Goal: Information Seeking & Learning: Learn about a topic

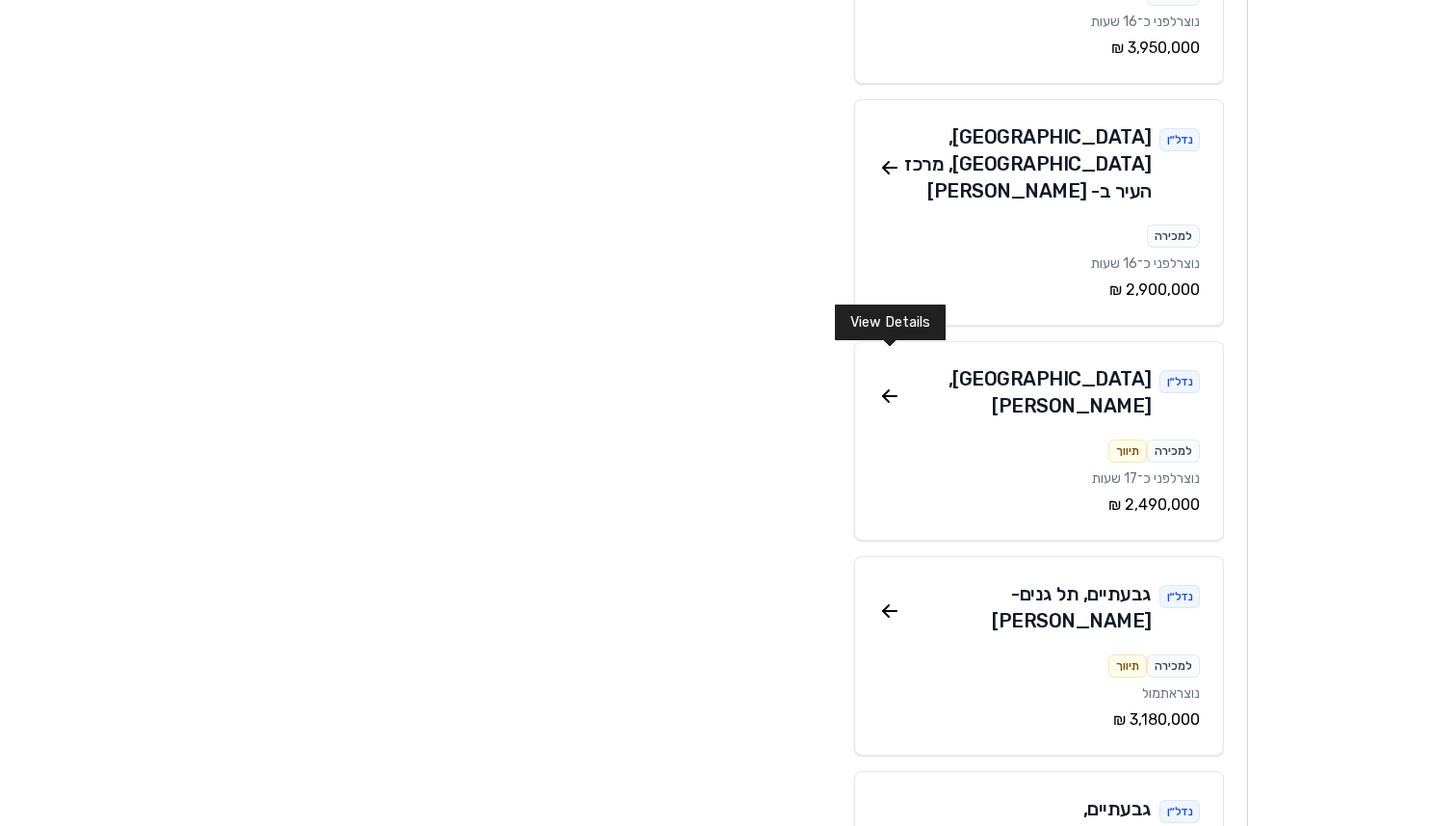
scroll to position [1566, 0]
drag, startPoint x: 894, startPoint y: 361, endPoint x: 367, endPoint y: 0, distance: 638.8
click at [0, 0] on div "האנדז | Handz Adi Davda הפרופיל שלי עמוד ראשי נדל״ן רכבים ניהול חשבון הפיד שלי …" at bounding box center [728, 692] width 1456 height 4517
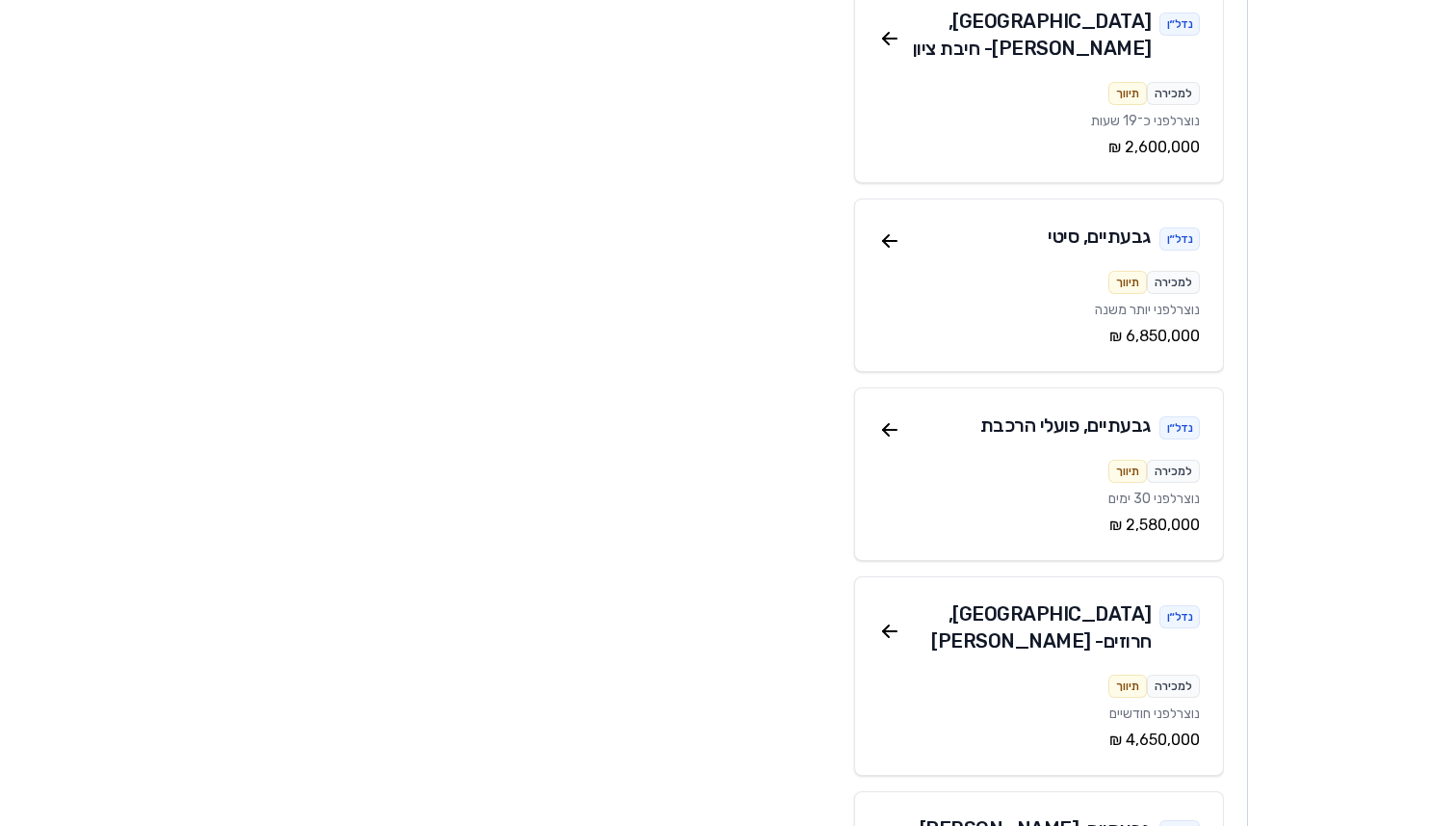
scroll to position [2601, 0]
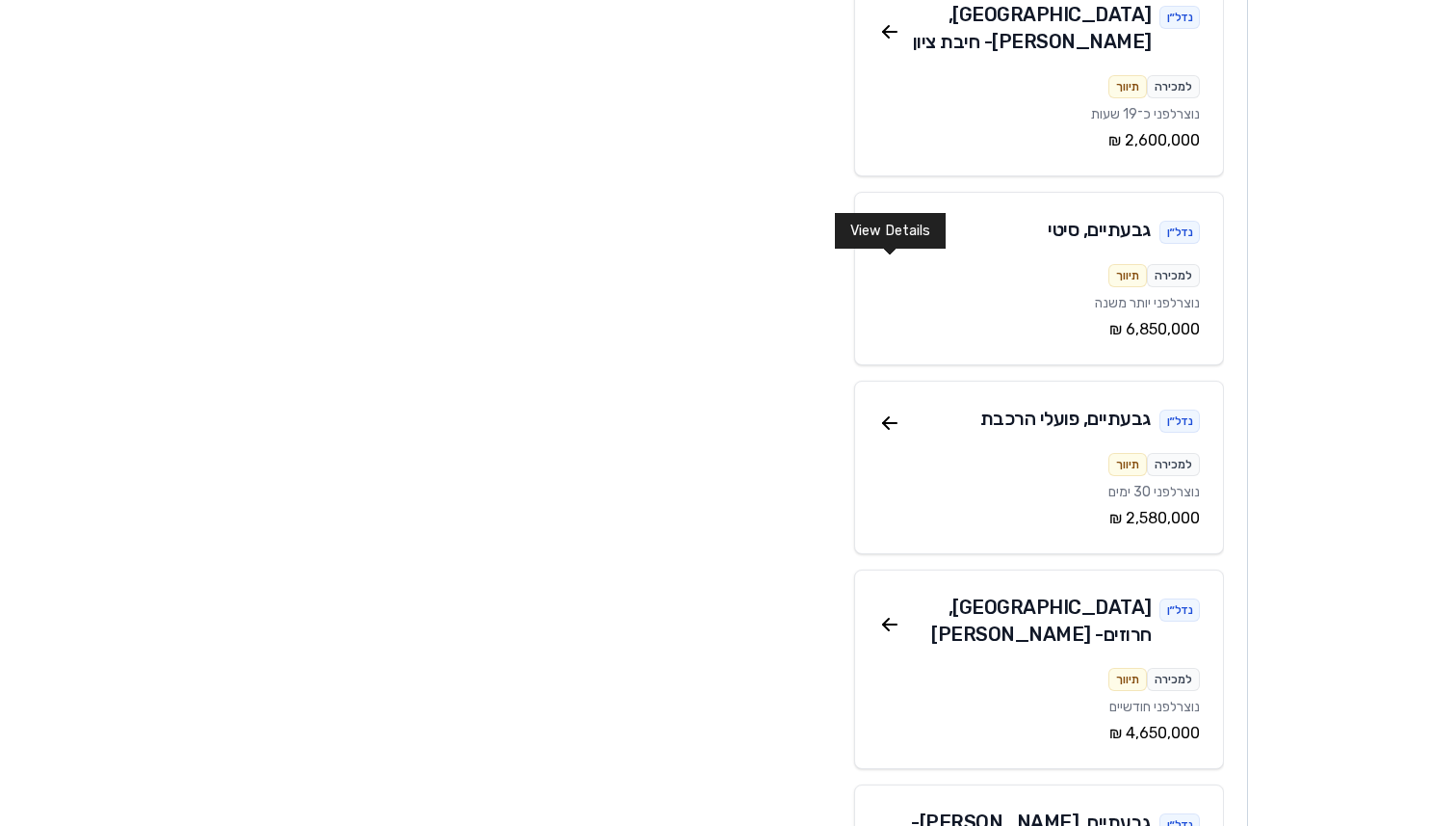
click at [894, 624] on icon at bounding box center [890, 624] width 14 height 0
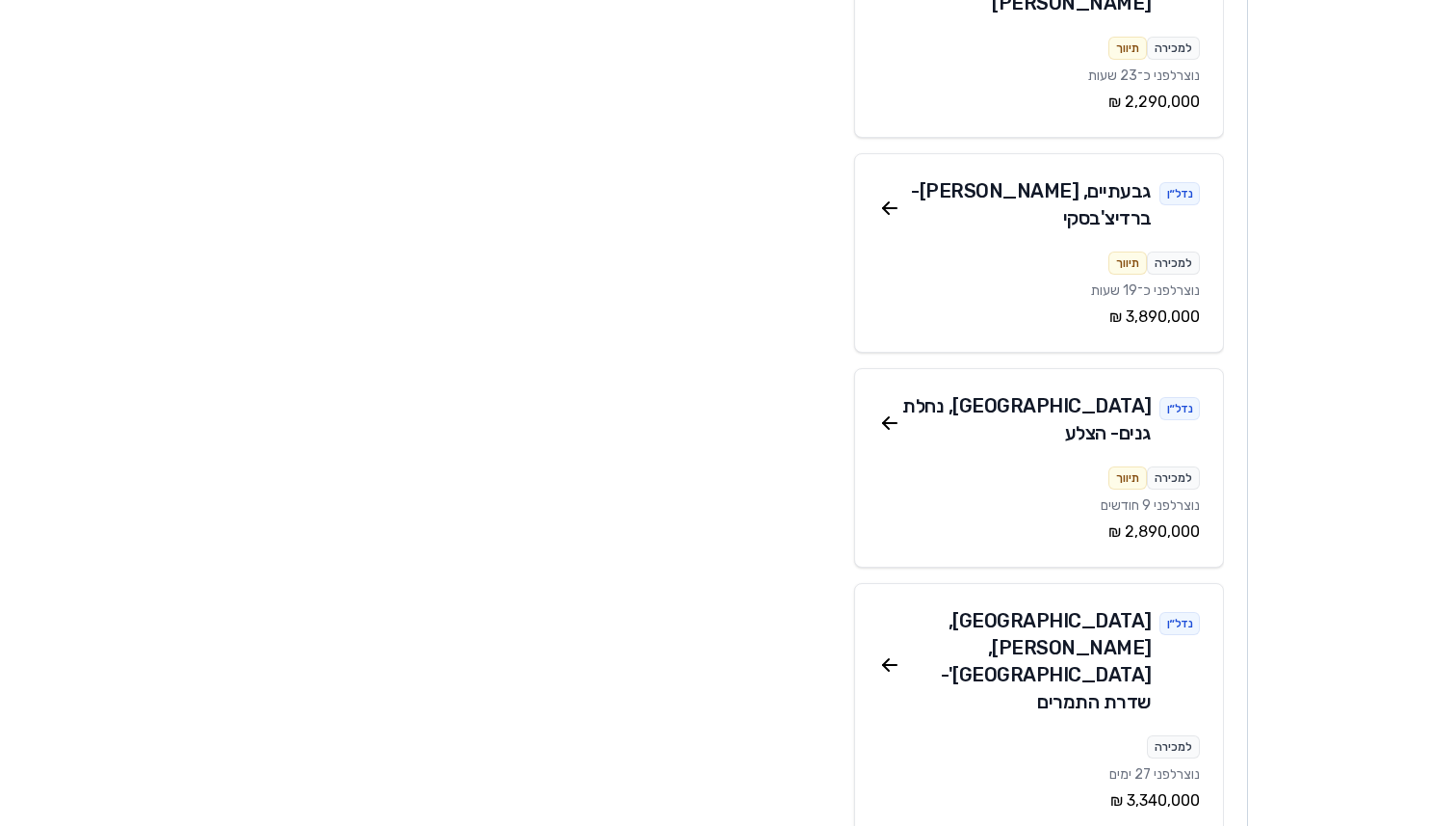
scroll to position [8474, 0]
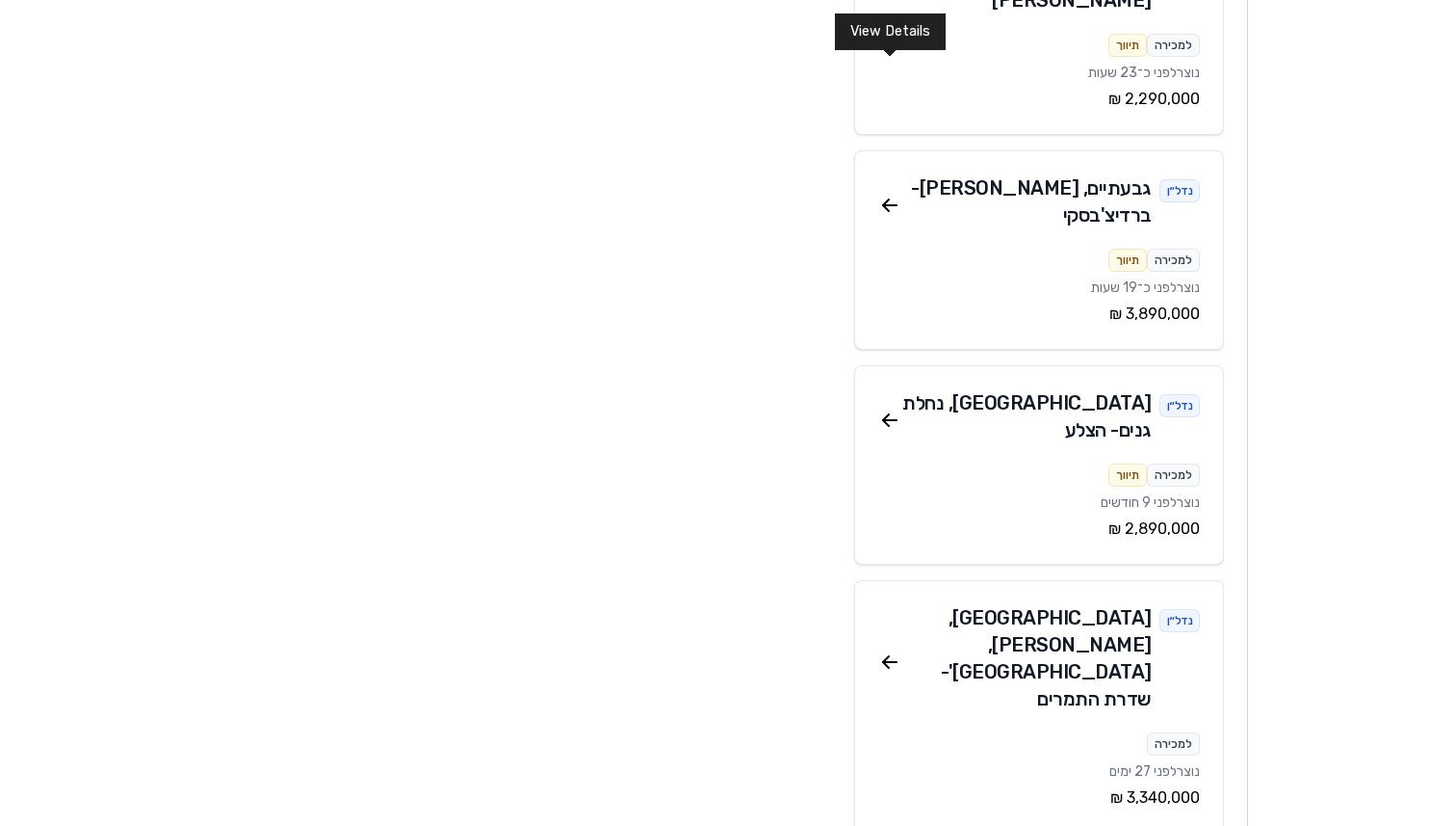
drag, startPoint x: 890, startPoint y: 74, endPoint x: 794, endPoint y: 5, distance: 118.2
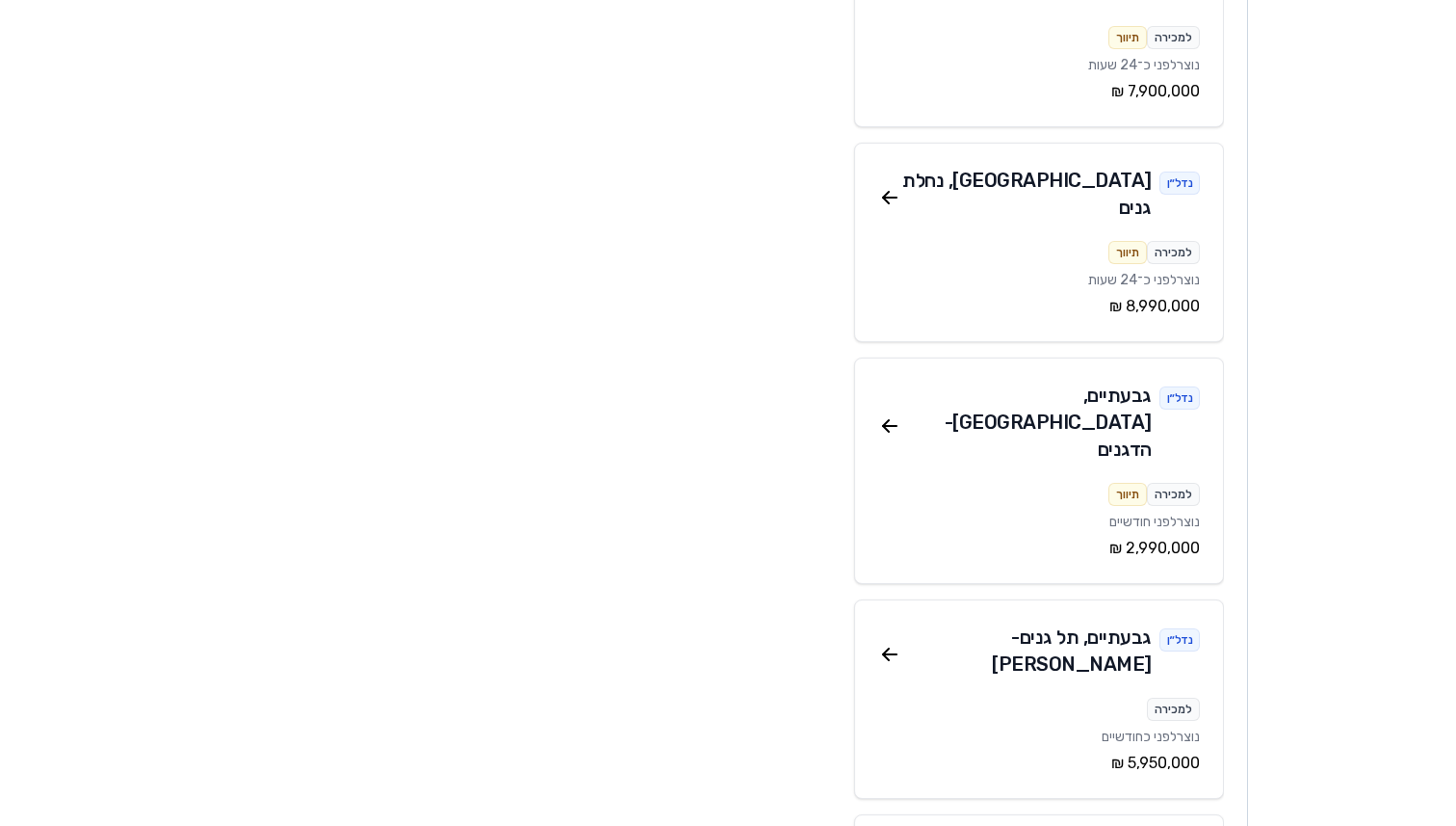
scroll to position [0, 0]
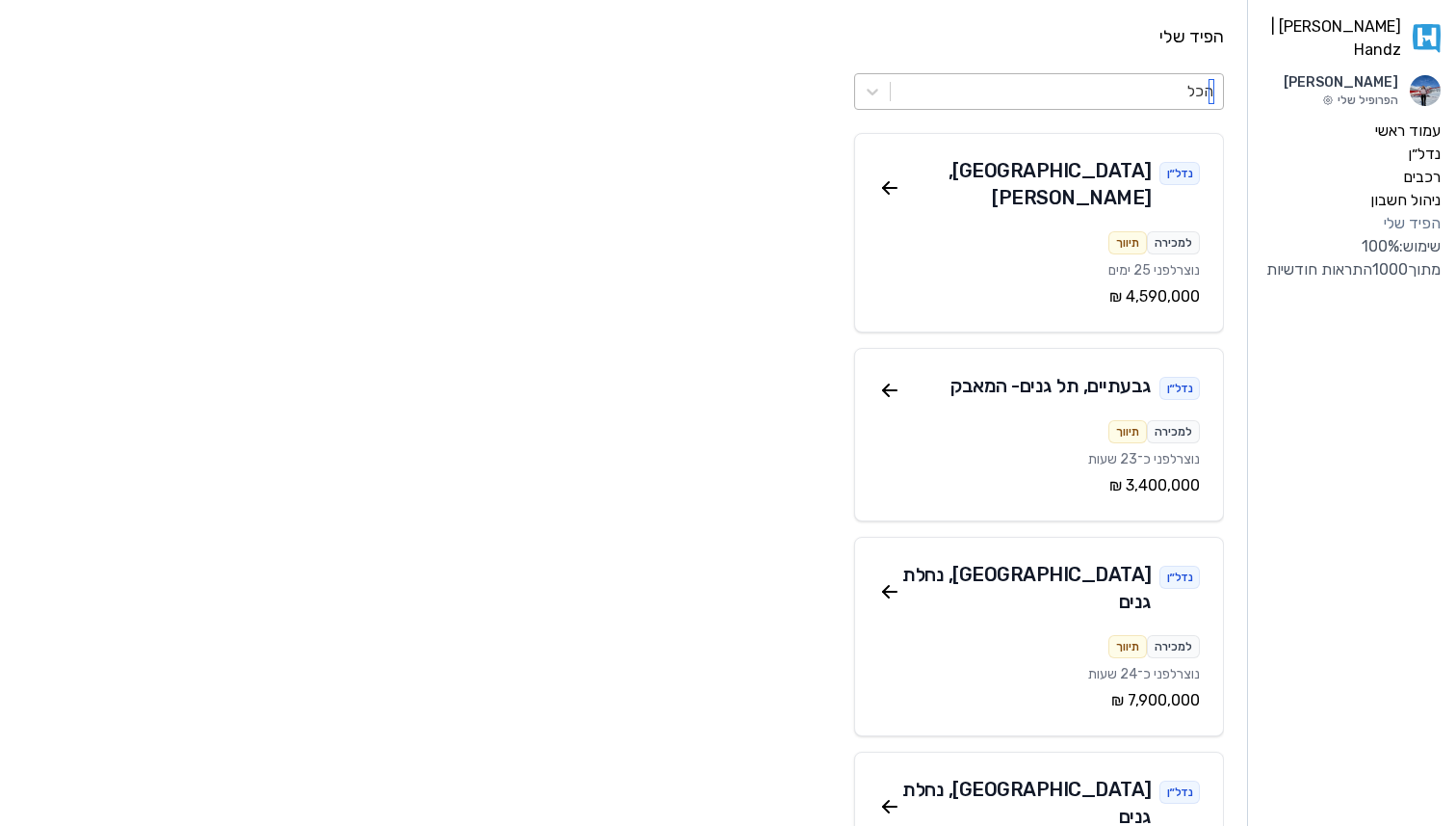
click at [1056, 102] on div at bounding box center [1057, 91] width 313 height 27
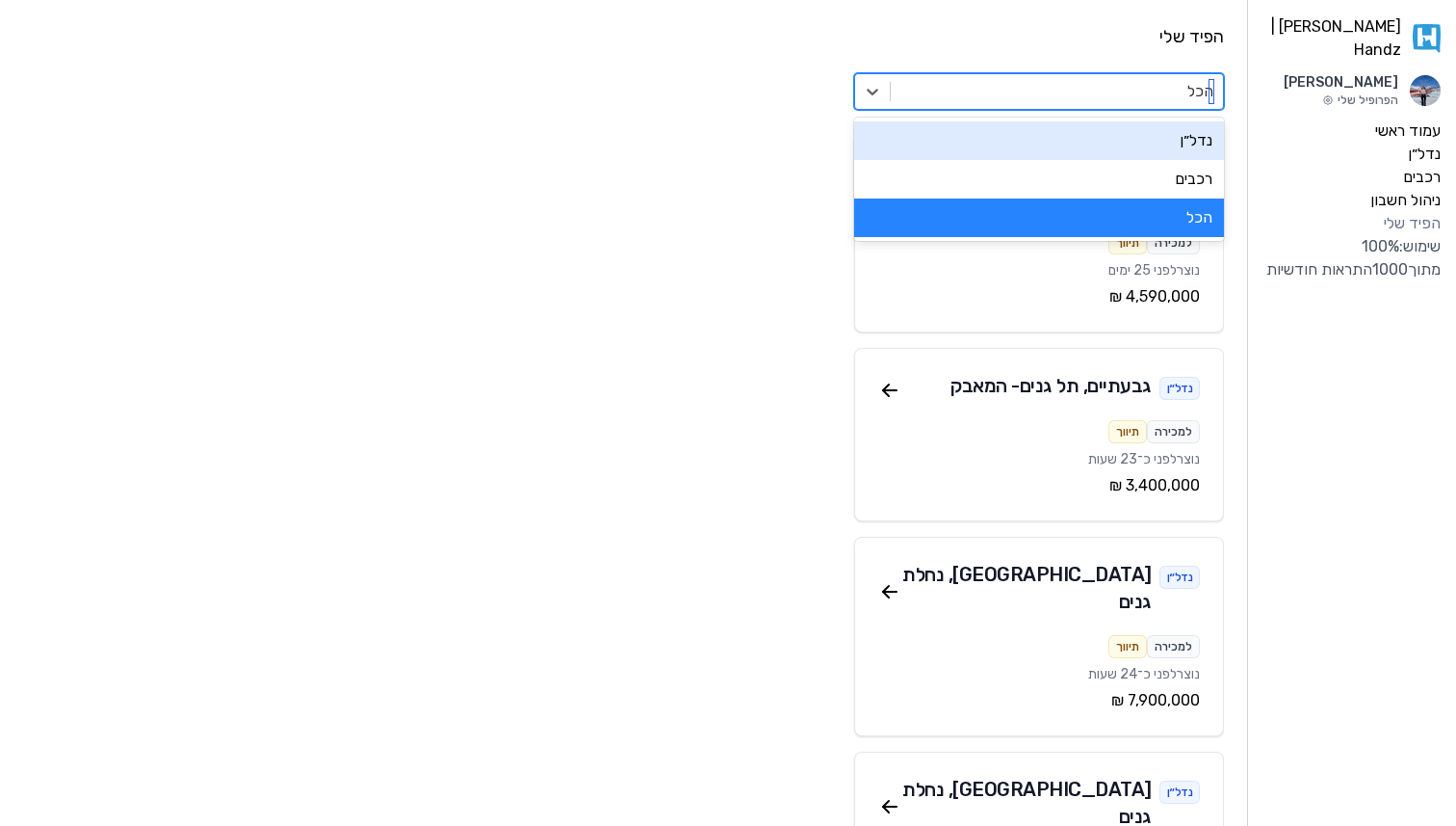
click at [929, 139] on div "נדל״ן" at bounding box center [1039, 141] width 370 height 39
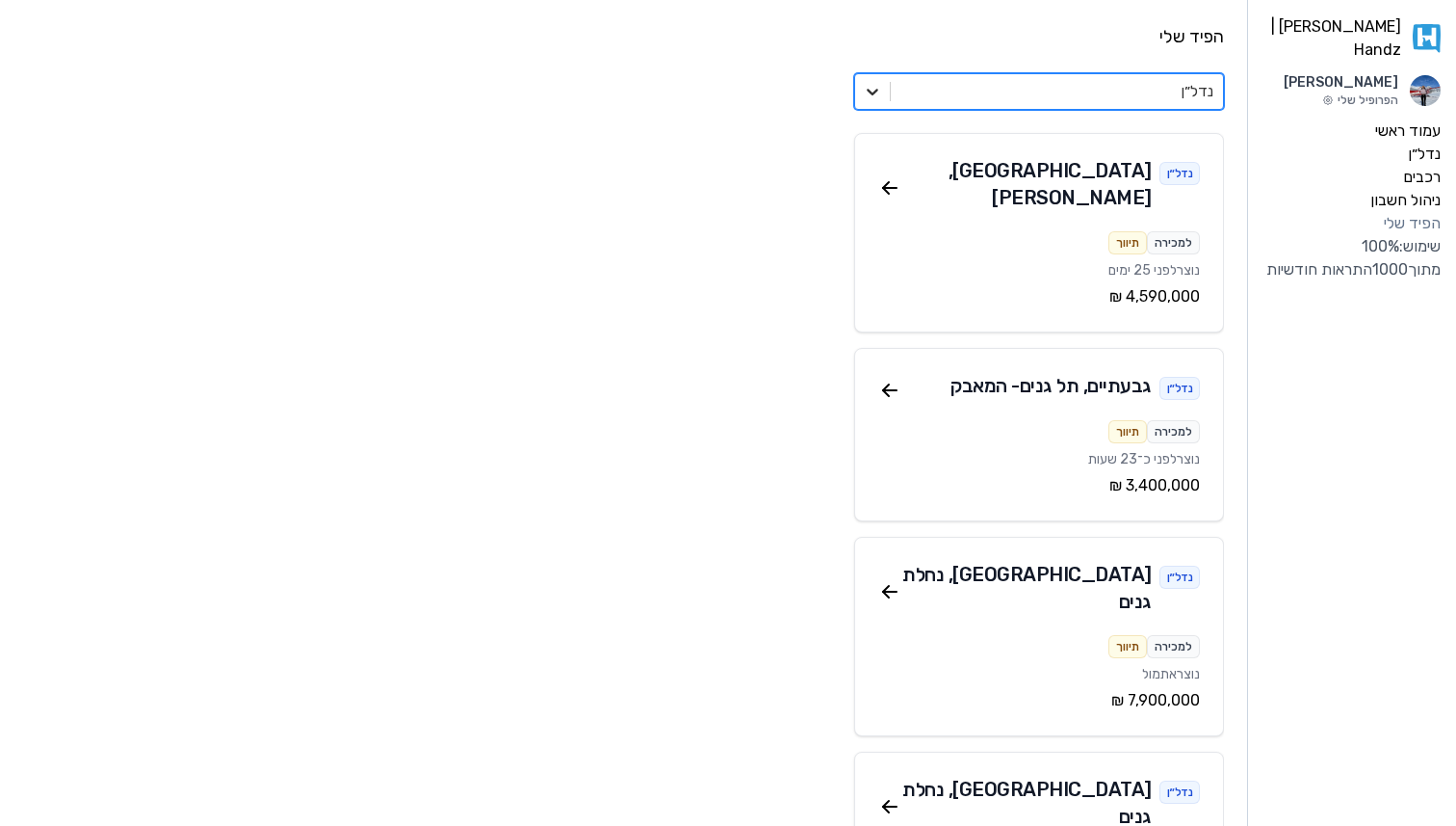
click at [874, 97] on icon at bounding box center [872, 91] width 19 height 19
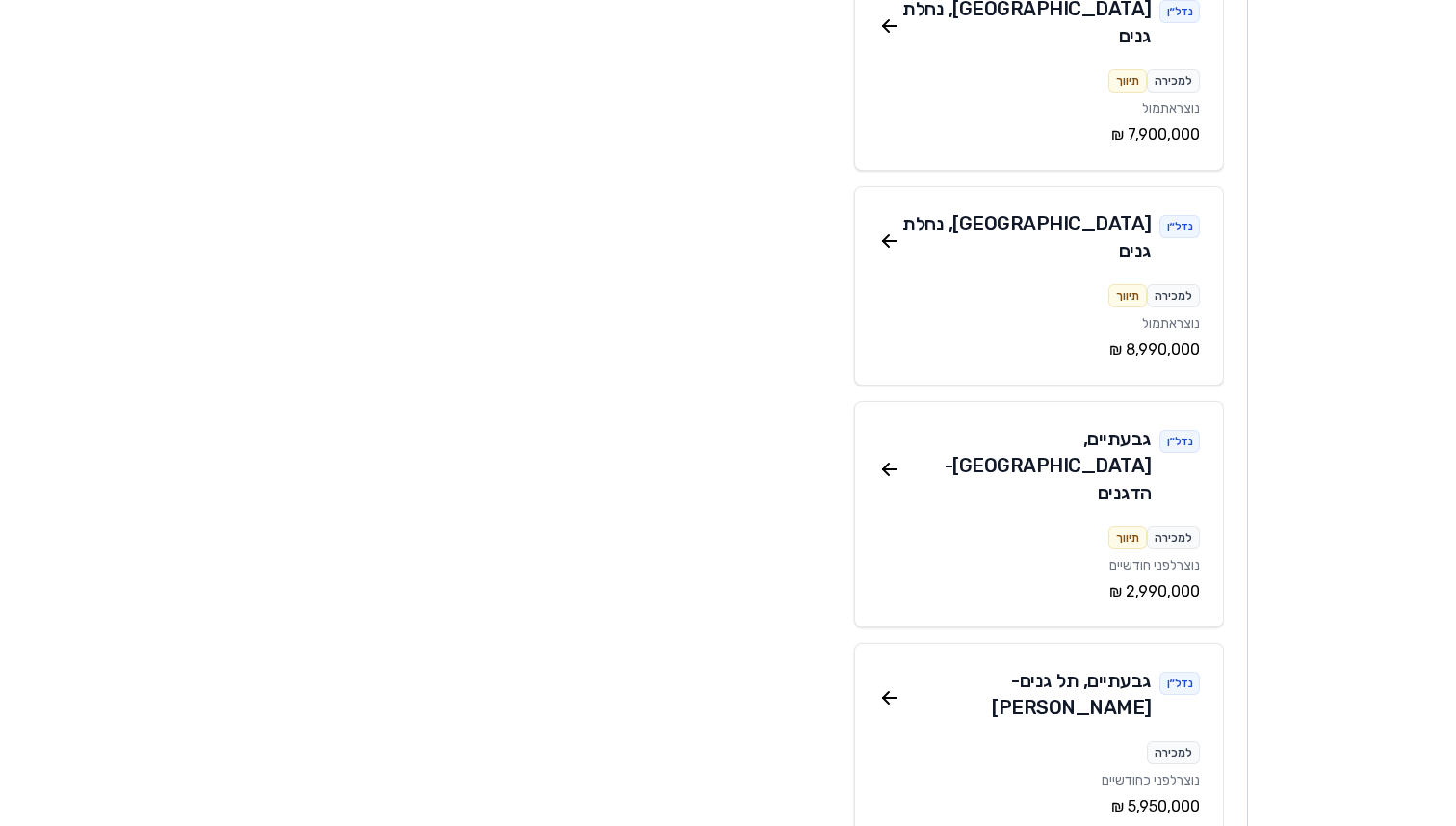
scroll to position [557, 0]
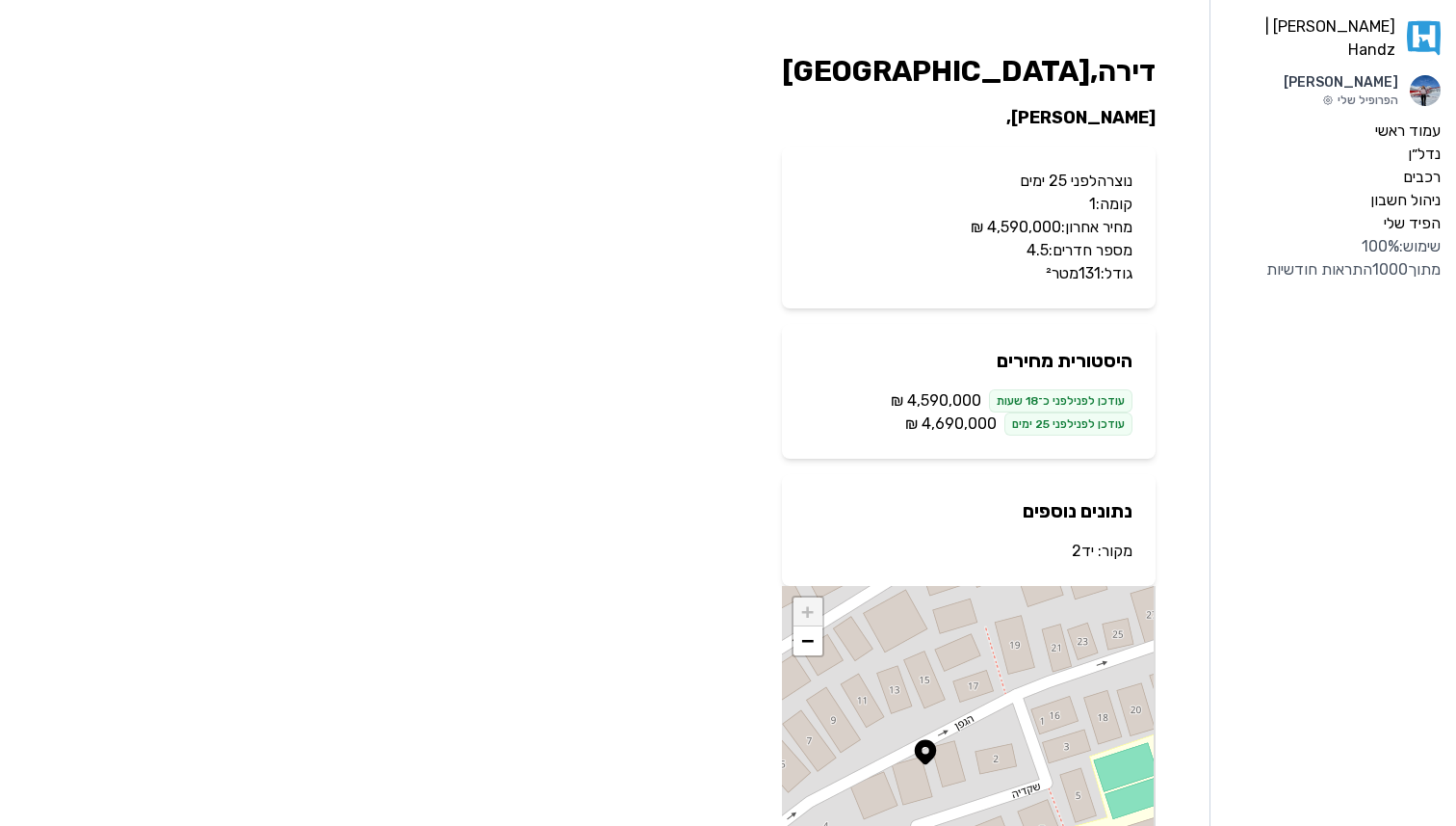
click at [1079, 551] on link "יד2" at bounding box center [1083, 551] width 22 height 18
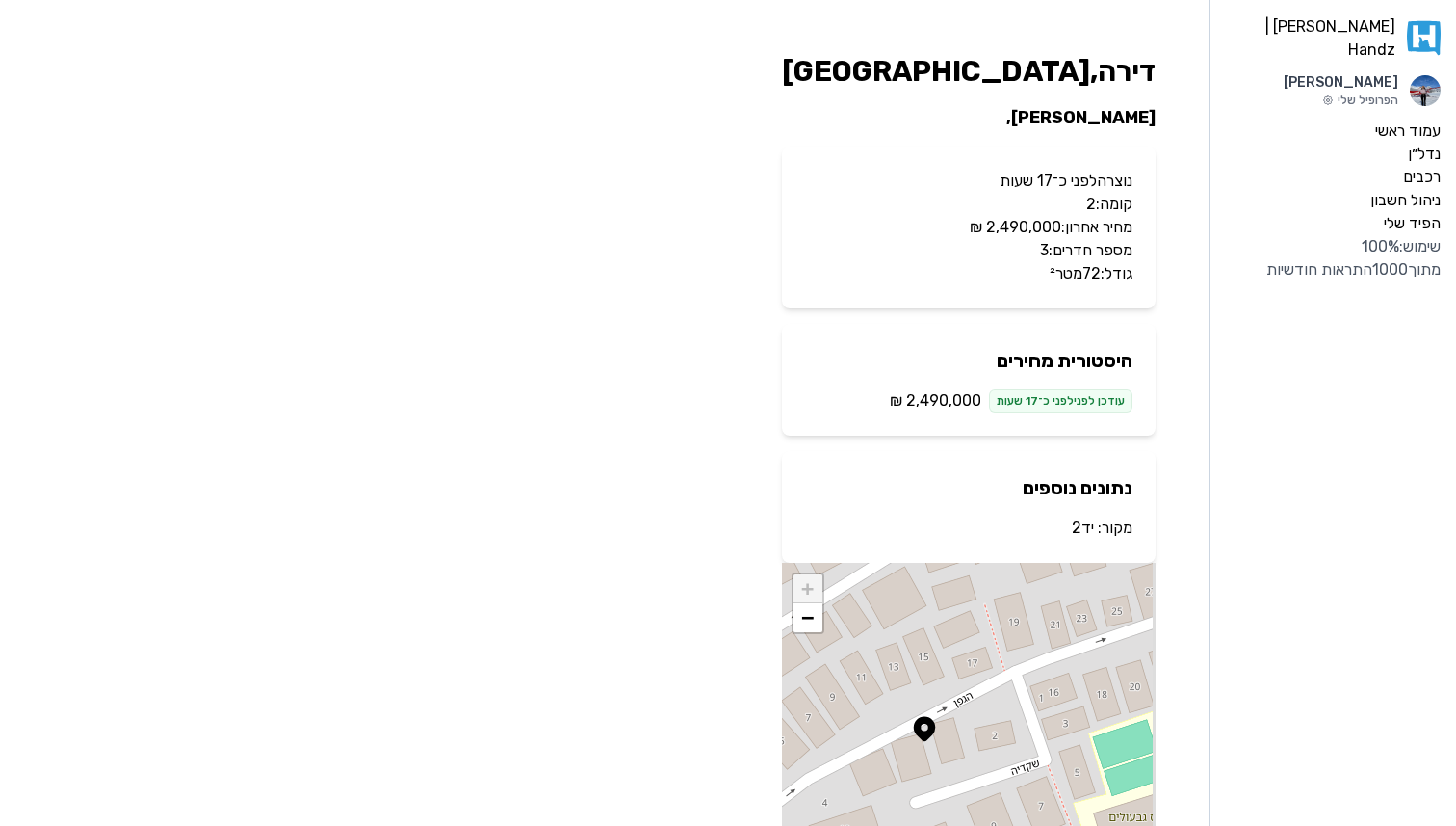
click at [1095, 533] on p "מקור: יד2" at bounding box center [968, 528] width 327 height 23
click at [1080, 533] on link "יד2" at bounding box center [1083, 528] width 22 height 18
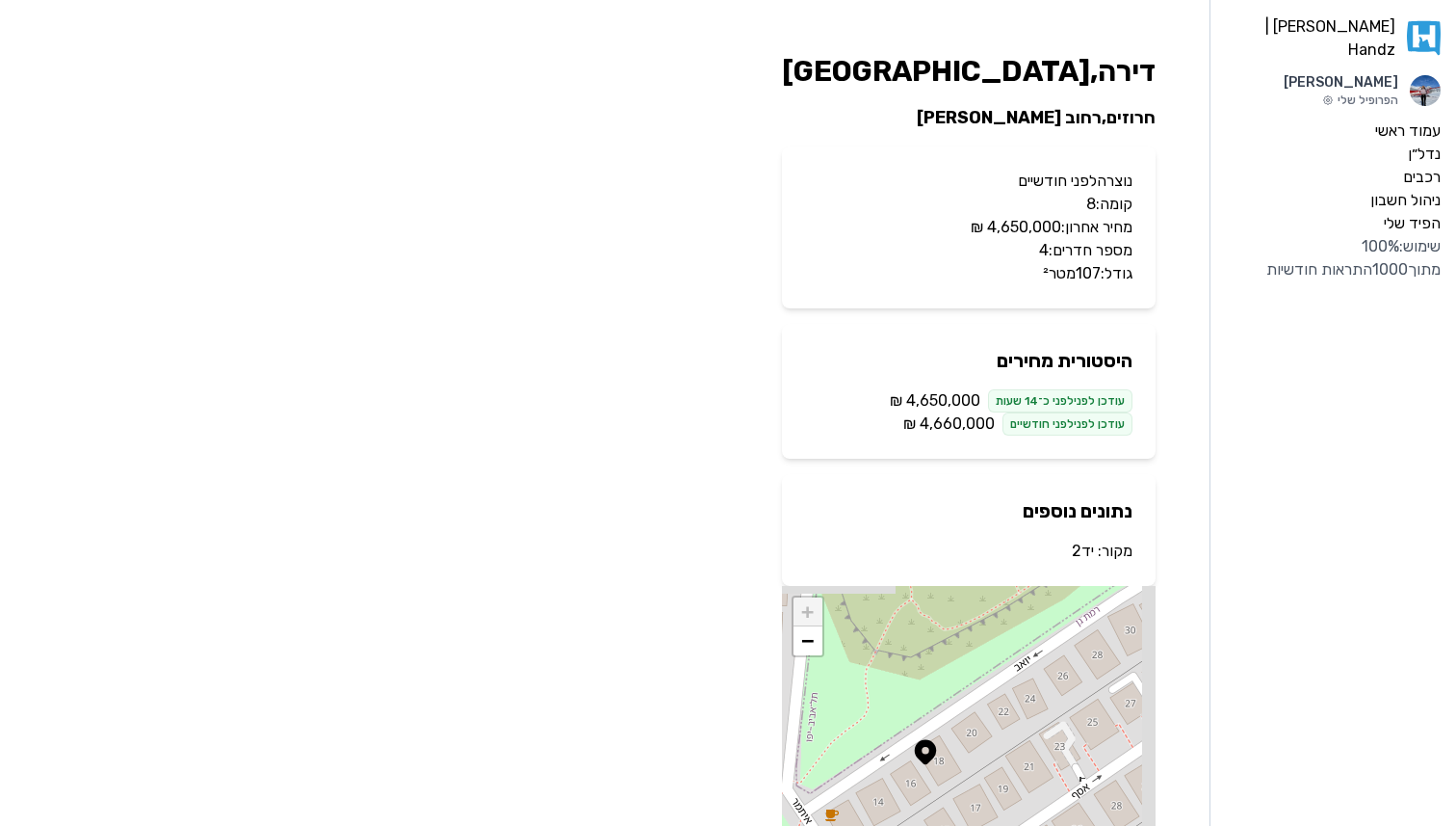
click at [1082, 550] on link "יד2" at bounding box center [1083, 551] width 22 height 18
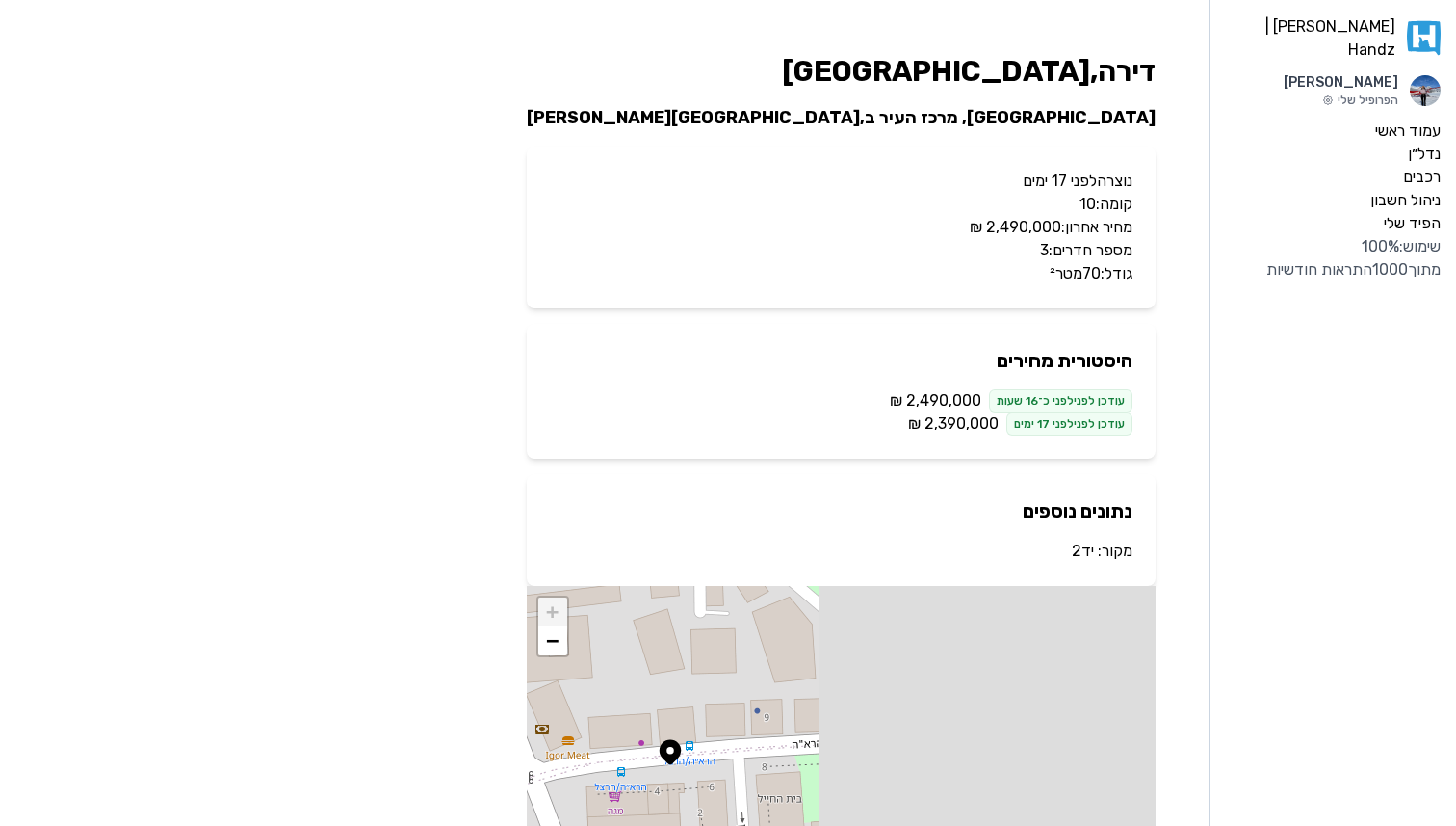
click at [1083, 556] on link "יד2" at bounding box center [1083, 551] width 22 height 18
